Goal: Task Accomplishment & Management: Manage account settings

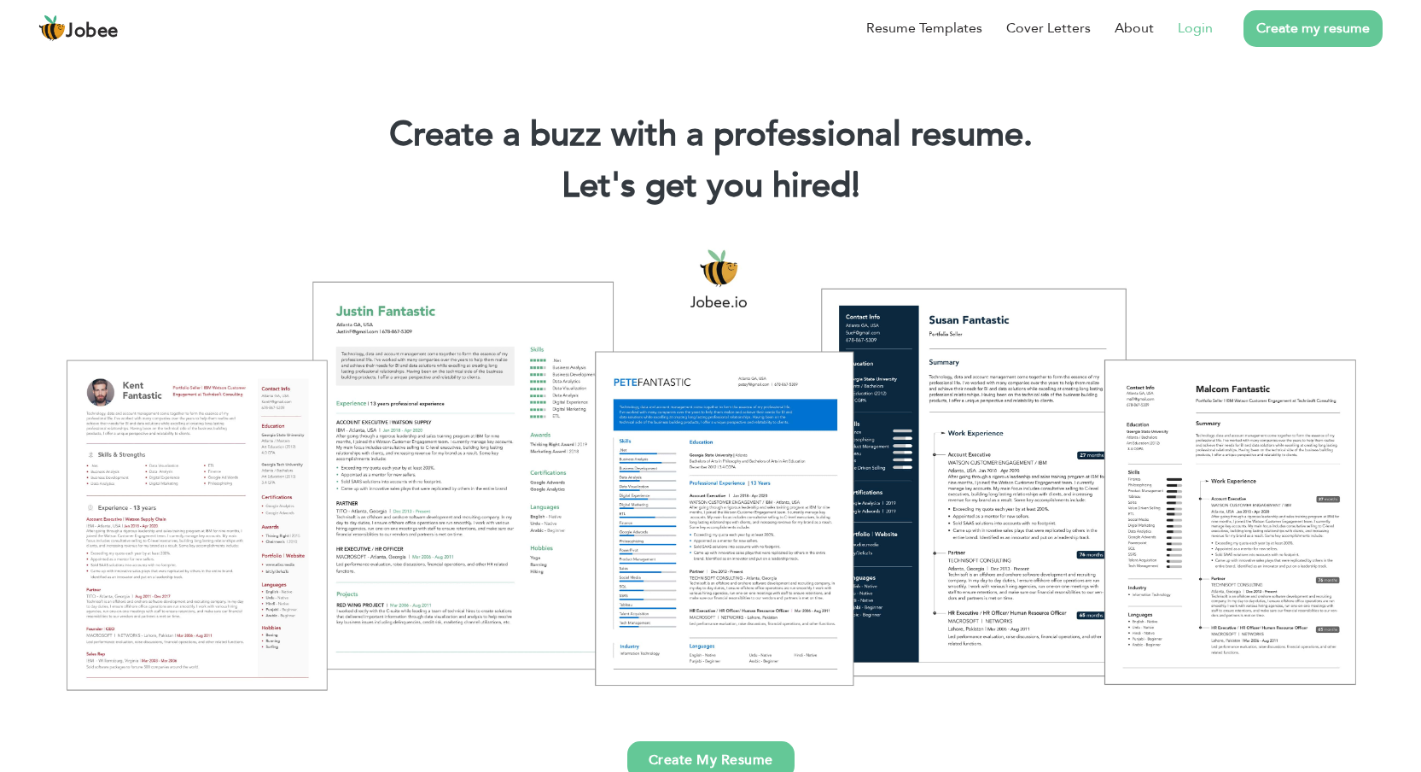
click at [1201, 30] on link "Login" at bounding box center [1195, 28] width 35 height 20
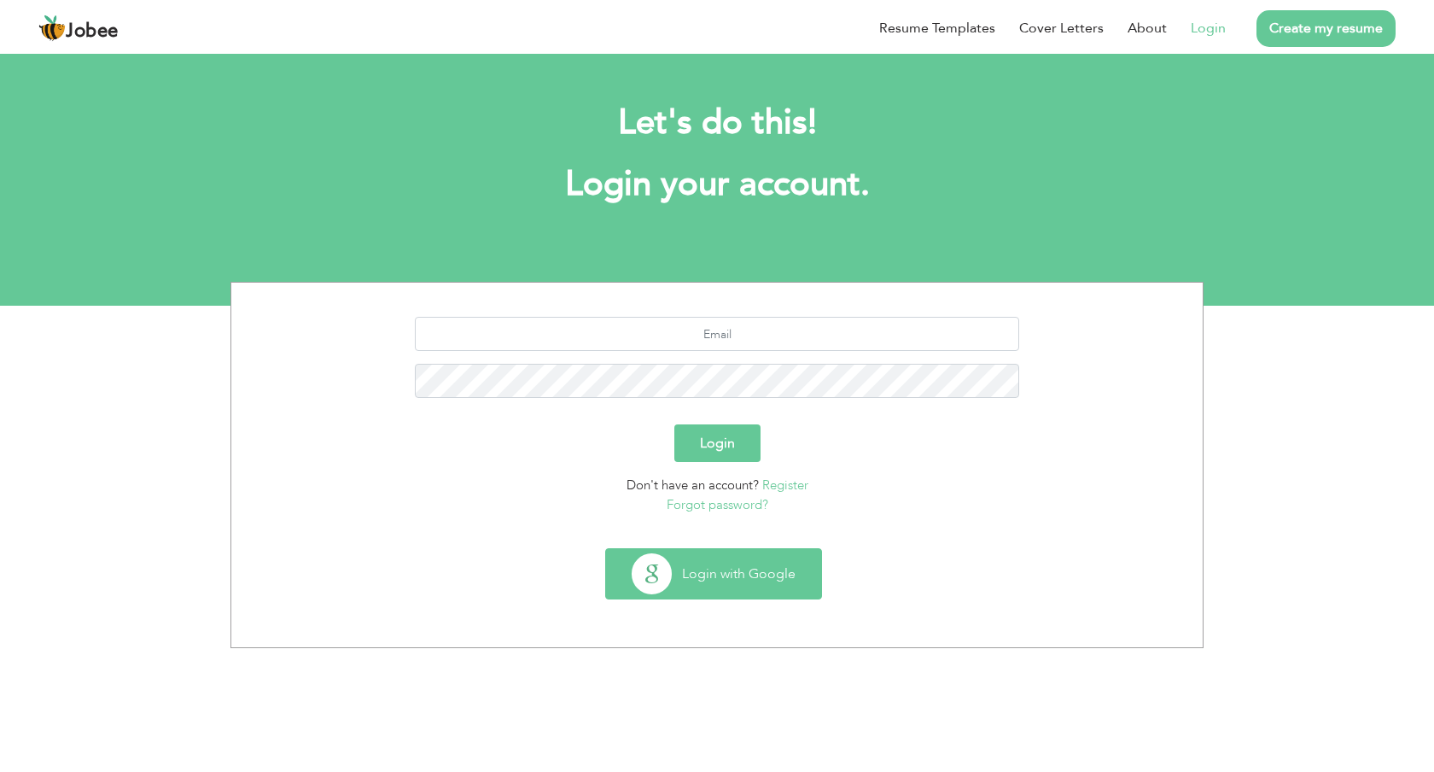
click at [734, 585] on button "Login with Google" at bounding box center [713, 574] width 215 height 50
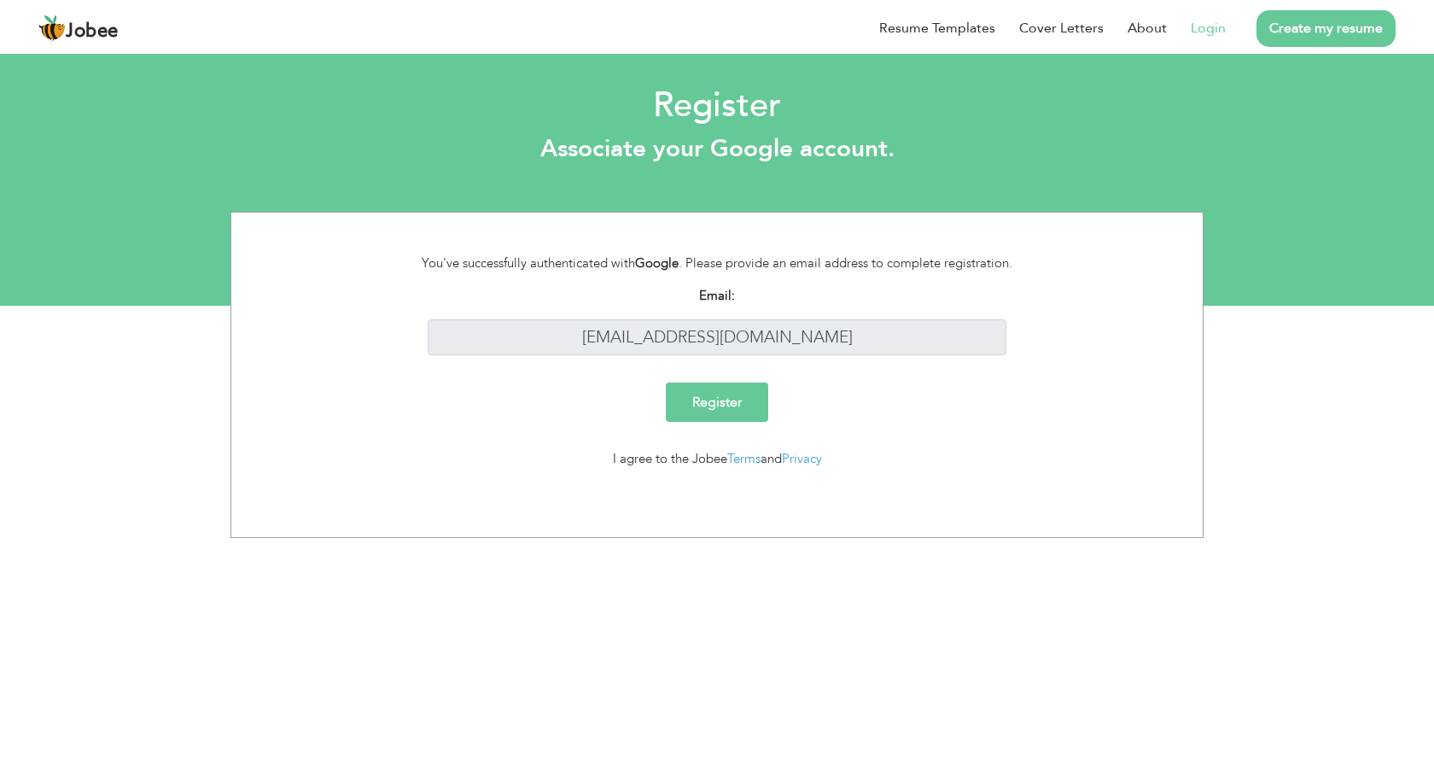
click at [1217, 26] on link "Login" at bounding box center [1208, 28] width 35 height 20
